Goal: Complete application form

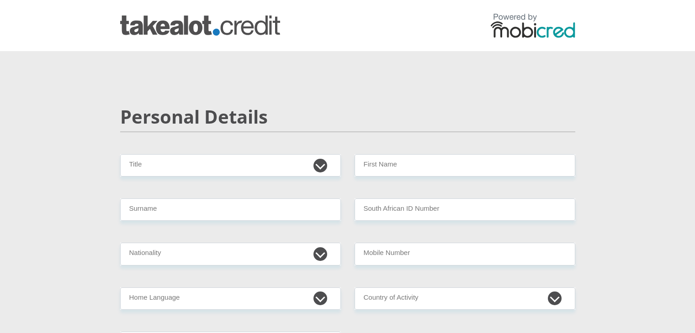
scroll to position [46, 0]
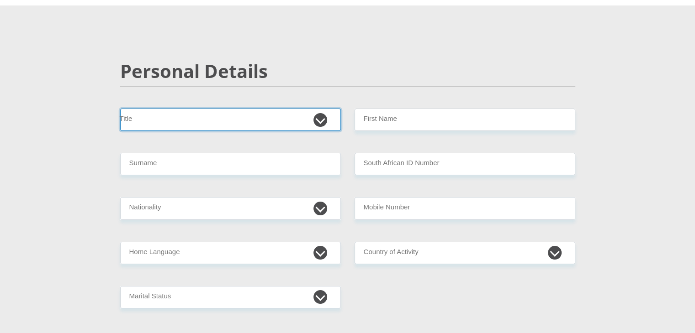
click at [337, 117] on select "Mr Ms Mrs Dr [PERSON_NAME]" at bounding box center [230, 120] width 221 height 22
select select "Mr"
click at [120, 109] on select "Mr Ms Mrs Dr [PERSON_NAME]" at bounding box center [230, 120] width 221 height 22
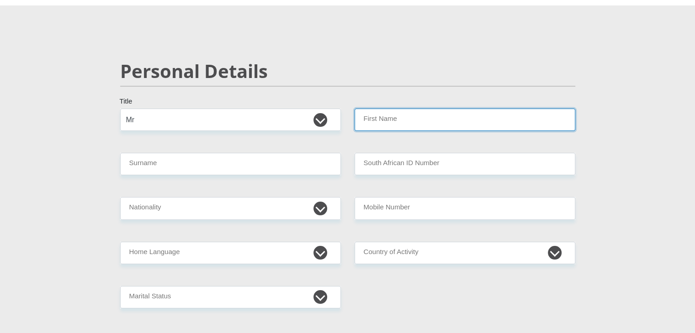
click at [405, 116] on input "First Name" at bounding box center [464, 120] width 221 height 22
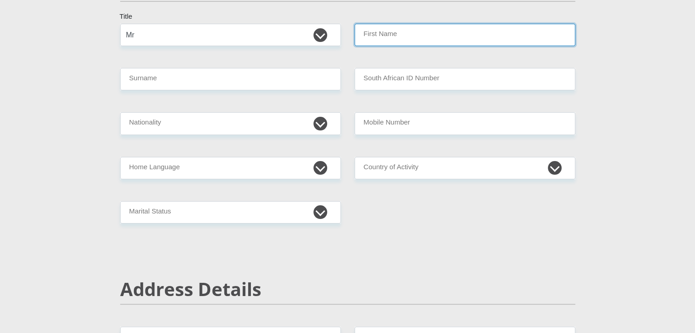
scroll to position [137, 0]
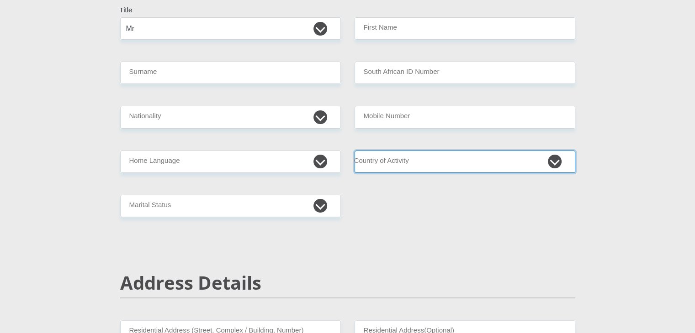
click at [554, 169] on select "[GEOGRAPHIC_DATA] [GEOGRAPHIC_DATA] [GEOGRAPHIC_DATA] [GEOGRAPHIC_DATA] [GEOGRA…" at bounding box center [464, 162] width 221 height 22
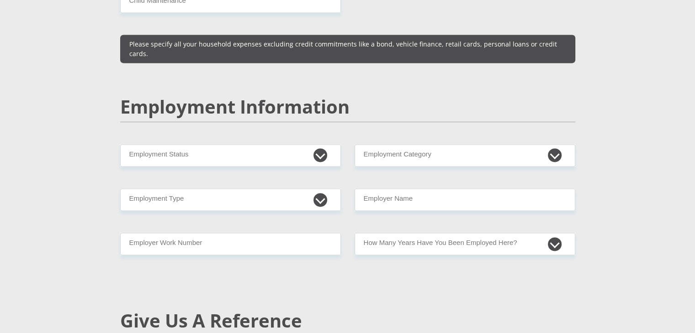
scroll to position [1325, 0]
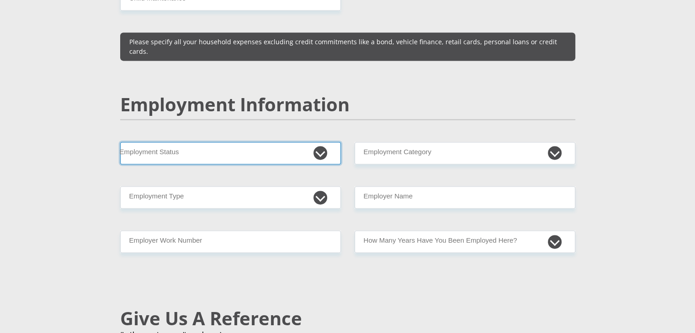
click at [325, 142] on select "Permanent/Full-time Part-time/Casual [DEMOGRAPHIC_DATA] Worker Self-Employed Ho…" at bounding box center [230, 153] width 221 height 22
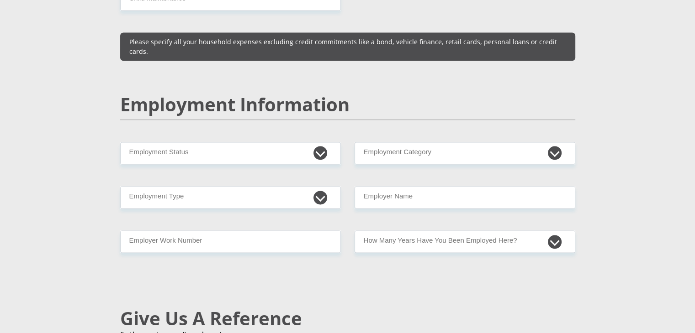
click at [370, 94] on h2 "Employment Information" at bounding box center [347, 105] width 455 height 22
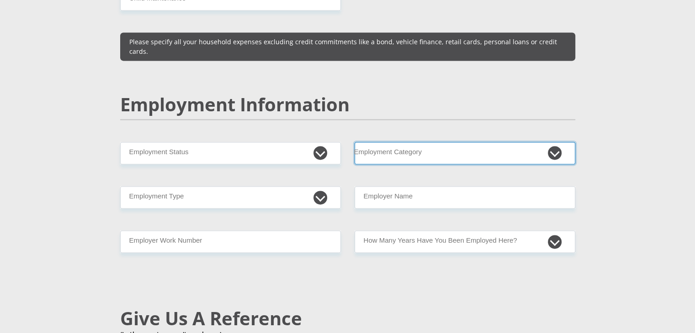
click at [437, 142] on select "AGRICULTURE ALCOHOL & TOBACCO CONSTRUCTION MATERIALS METALLURGY EQUIPMENT FOR R…" at bounding box center [464, 153] width 221 height 22
click at [410, 142] on select "AGRICULTURE ALCOHOL & TOBACCO CONSTRUCTION MATERIALS METALLURGY EQUIPMENT FOR R…" at bounding box center [464, 153] width 221 height 22
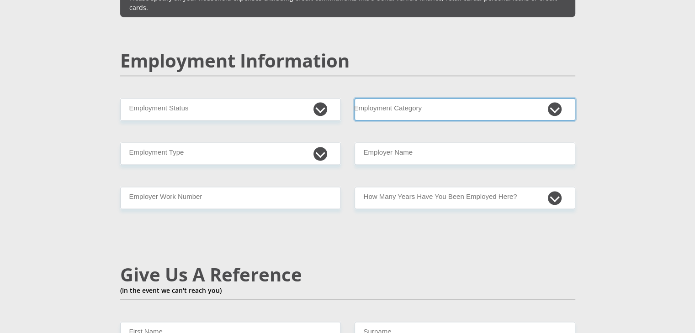
scroll to position [1370, 0]
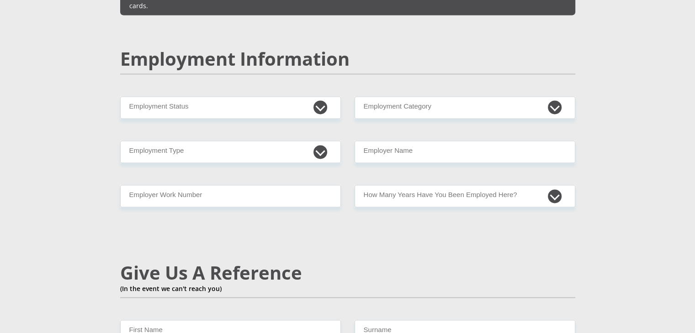
click at [428, 73] on div "Employment Information" at bounding box center [347, 72] width 469 height 48
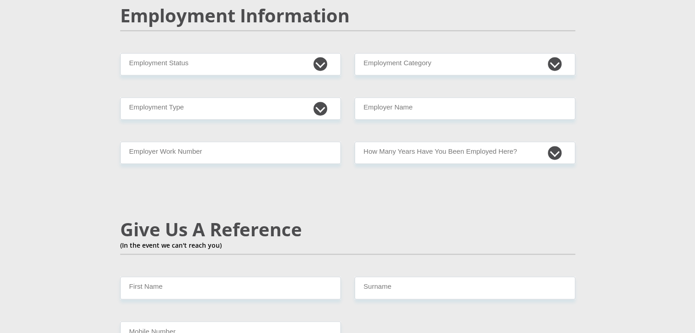
scroll to position [1416, 0]
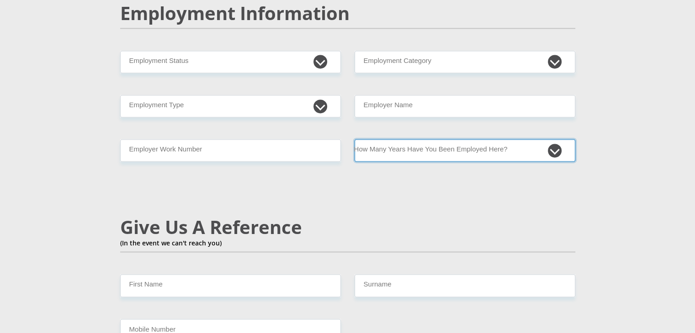
click at [436, 139] on select "less than 1 year 1-3 years 3-5 years 5+ years" at bounding box center [464, 150] width 221 height 22
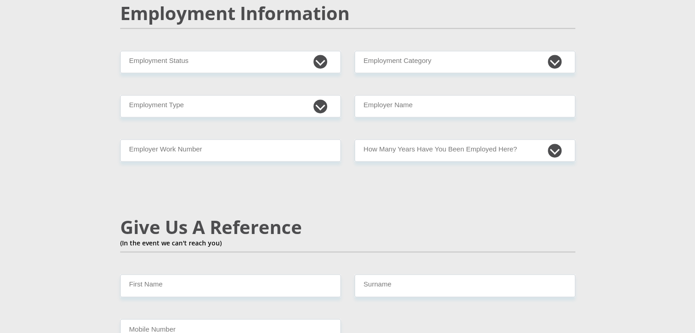
click at [265, 190] on div "Mr Ms Mrs Dr [PERSON_NAME] Title First Name Surname South African ID Number Ple…" at bounding box center [347, 41] width 469 height 2606
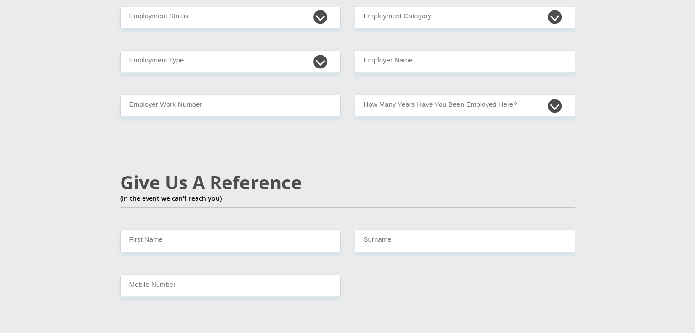
scroll to position [1462, 0]
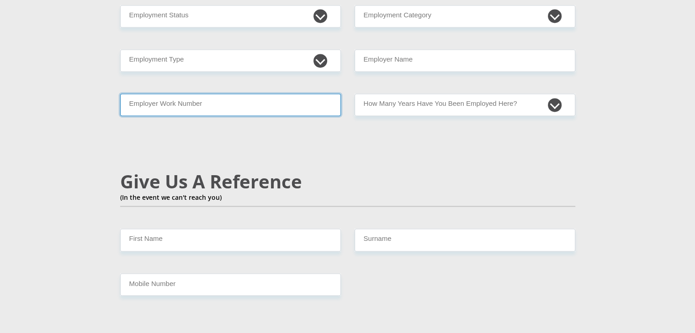
click at [261, 94] on input "Employer Work Number" at bounding box center [230, 105] width 221 height 22
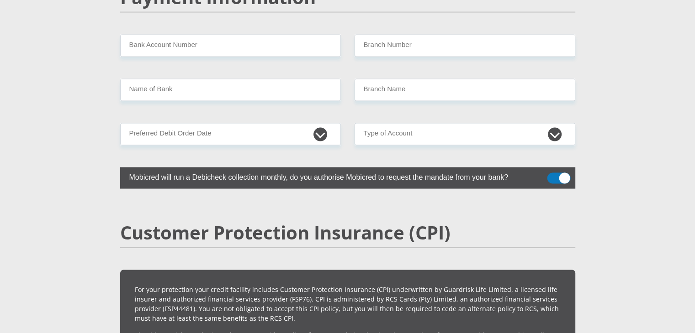
scroll to position [1827, 0]
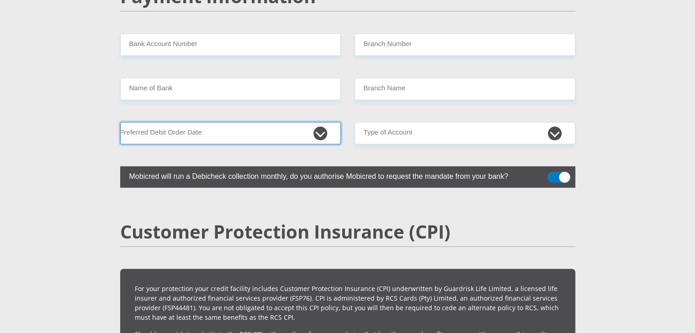
click at [313, 122] on select "1st 2nd 3rd 4th 5th 7th 18th 19th 20th 21st 22nd 23rd 24th 25th 26th 27th 28th …" at bounding box center [230, 133] width 221 height 22
click at [317, 122] on select "1st 2nd 3rd 4th 5th 7th 18th 19th 20th 21st 22nd 23rd 24th 25th 26th 27th 28th …" at bounding box center [230, 133] width 221 height 22
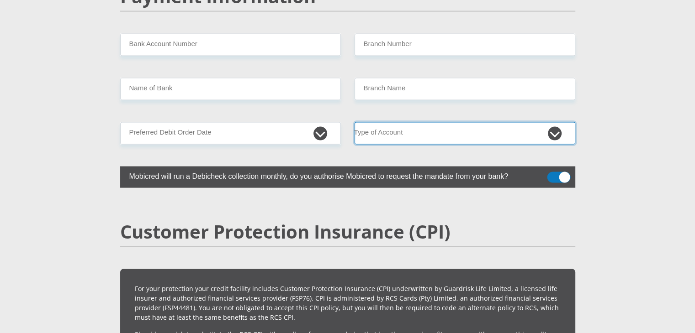
click at [443, 122] on select "Cheque Savings" at bounding box center [464, 133] width 221 height 22
click at [391, 122] on select "Cheque Savings" at bounding box center [464, 133] width 221 height 22
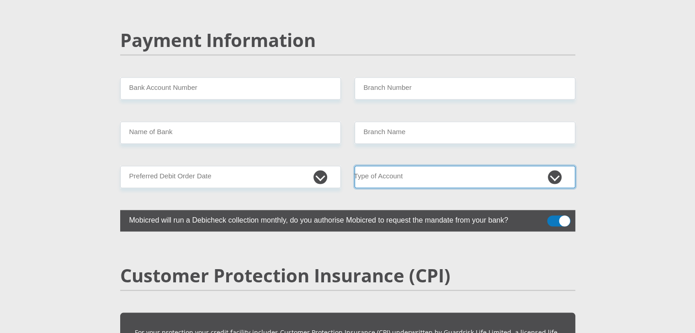
scroll to position [1782, 0]
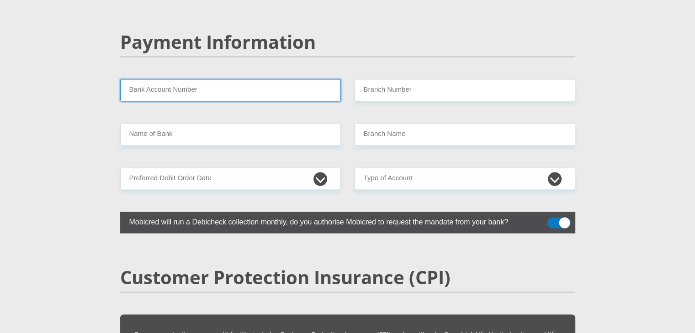
click at [250, 79] on input "Bank Account Number" at bounding box center [230, 90] width 221 height 22
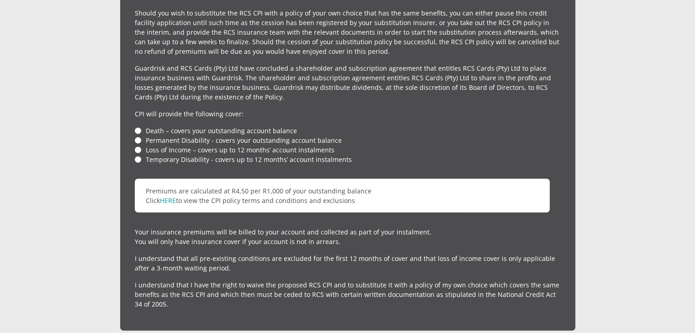
scroll to position [2147, 0]
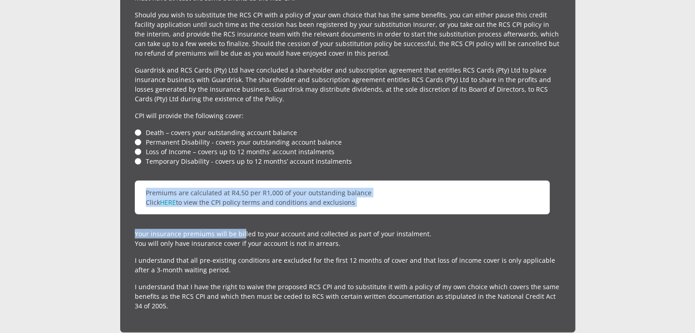
drag, startPoint x: 134, startPoint y: 174, endPoint x: 209, endPoint y: 192, distance: 77.7
click at [209, 192] on div "For your protection your credit facility includes Customer Protection Insurance…" at bounding box center [347, 141] width 455 height 383
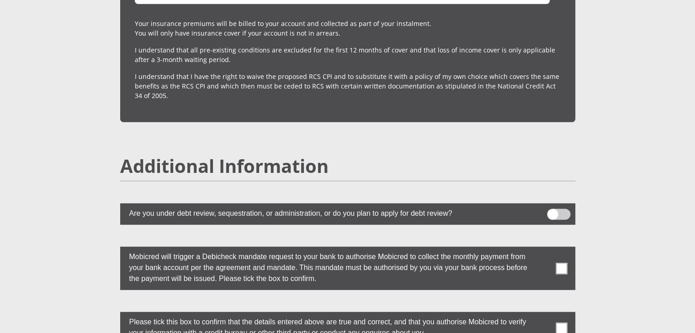
scroll to position [2253, 0]
